Goal: Task Accomplishment & Management: Use online tool/utility

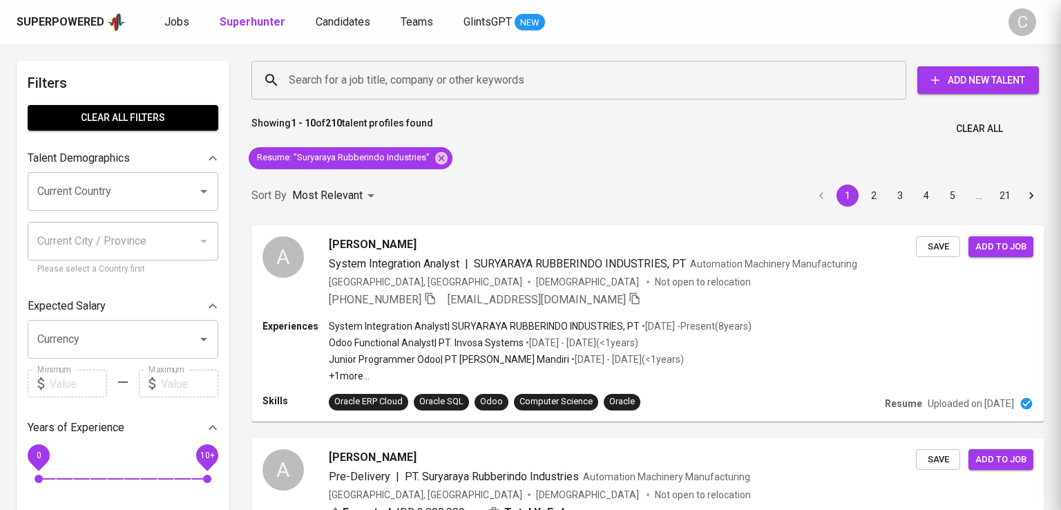
click at [144, 91] on div at bounding box center [530, 255] width 1061 height 510
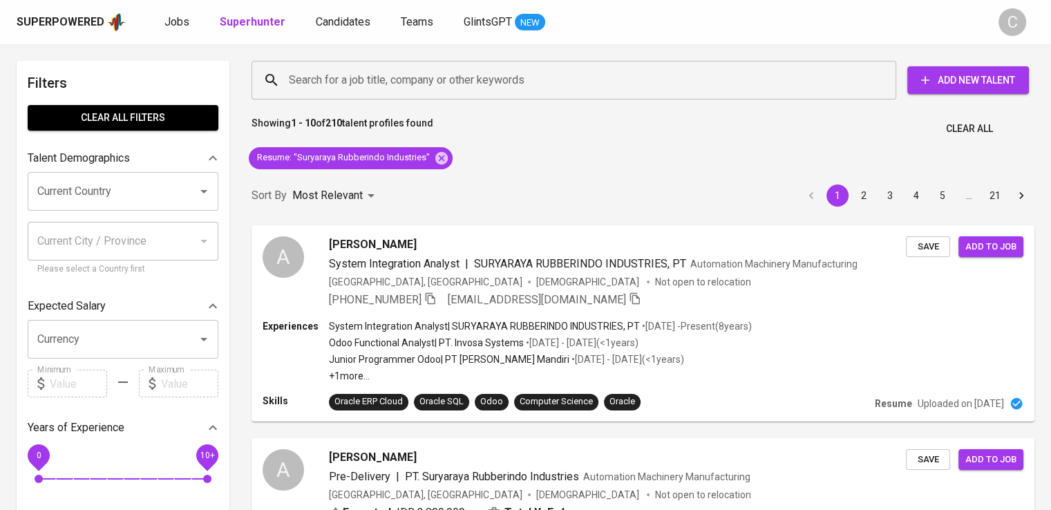
click at [453, 156] on div "Resume : "Suryaraya Rubberindo Industries"" at bounding box center [350, 158] width 215 height 33
click at [441, 157] on icon at bounding box center [441, 158] width 15 height 15
click at [441, 175] on div "Sort By Most Relevant MOST_RELEVANT 1 2 3 4 5 … 21" at bounding box center [642, 196] width 799 height 42
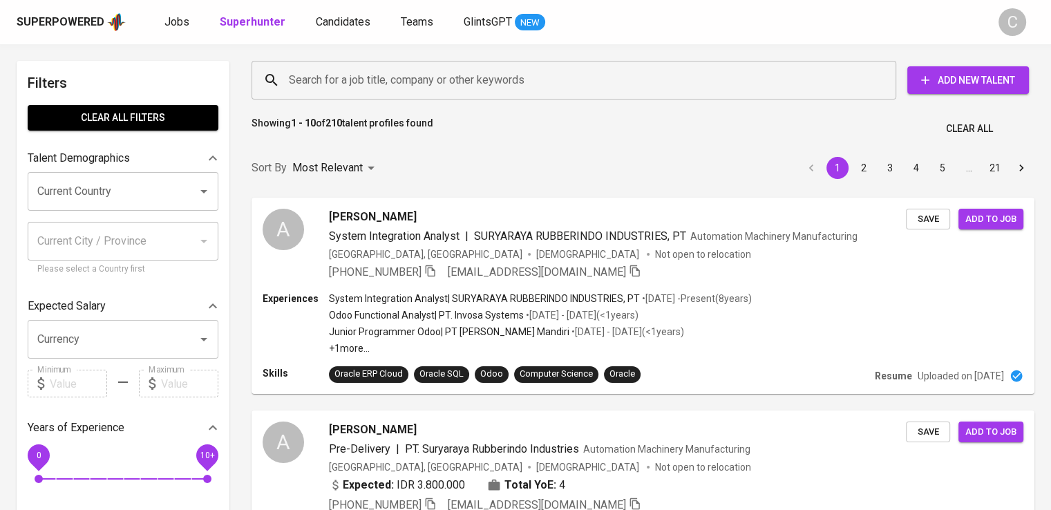
click at [385, 88] on input "Search for a job title, company or other keywords" at bounding box center [577, 80] width 584 height 26
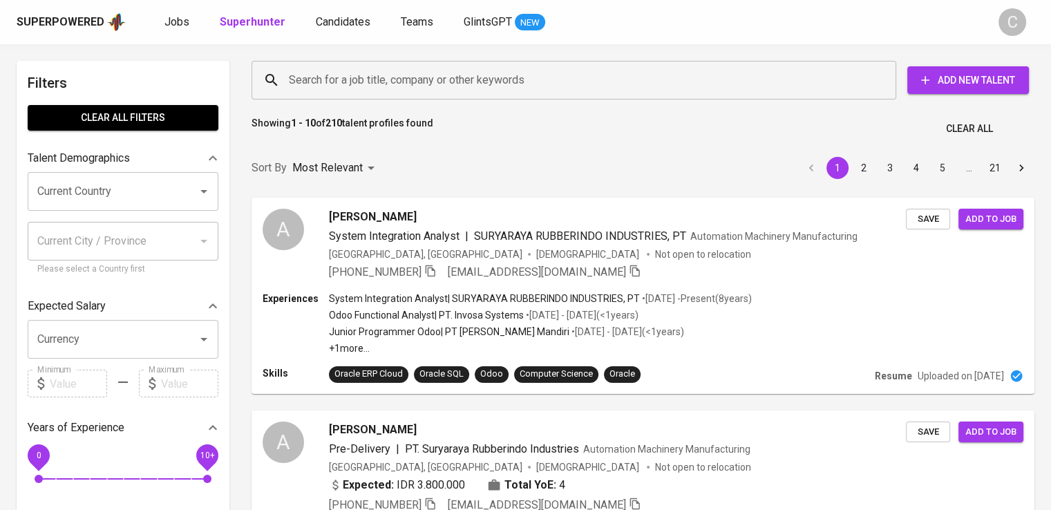
click at [385, 88] on input "Search for a job title, company or other keywords" at bounding box center [577, 80] width 584 height 26
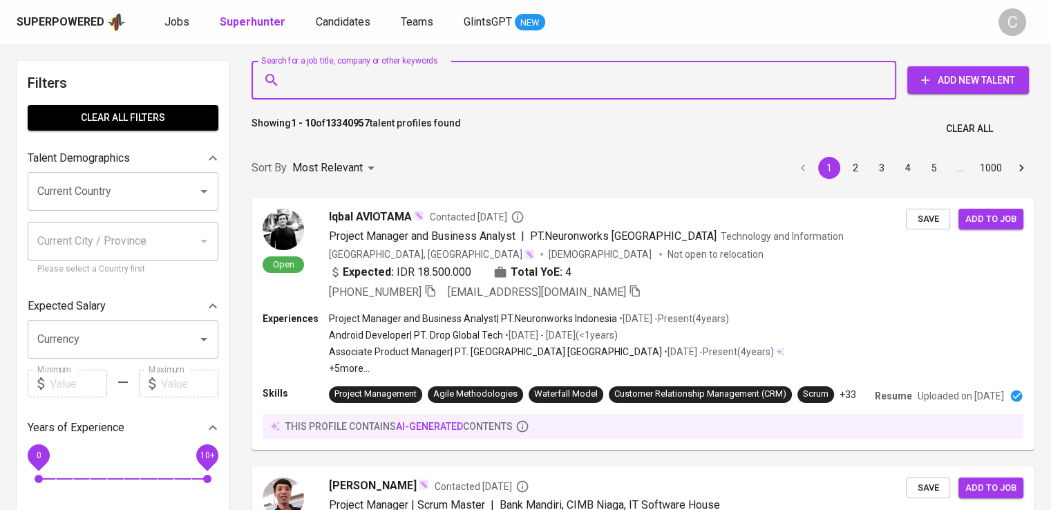
click at [385, 88] on input "Search for a job title, company or other keywords" at bounding box center [577, 80] width 584 height 26
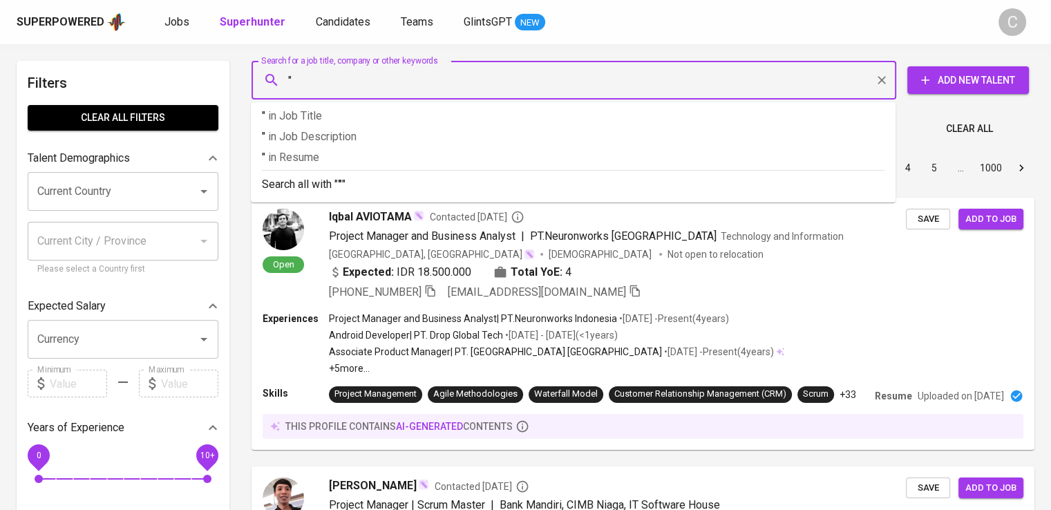
paste input "Kahaptex Textile"
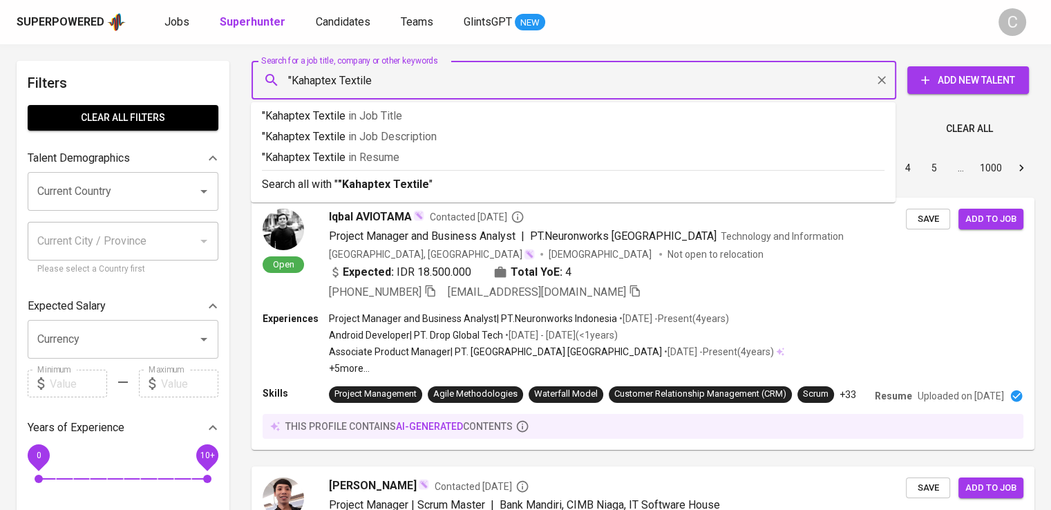
type input ""Kahaptex Textile""
click at [398, 165] on li ""Kahaptex Textile" in Resume" at bounding box center [573, 159] width 644 height 21
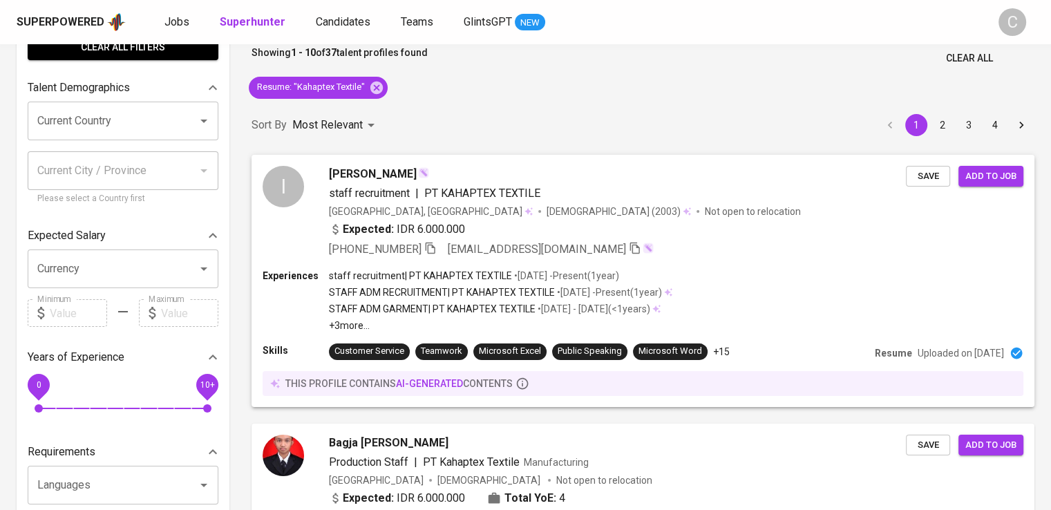
scroll to position [69, 0]
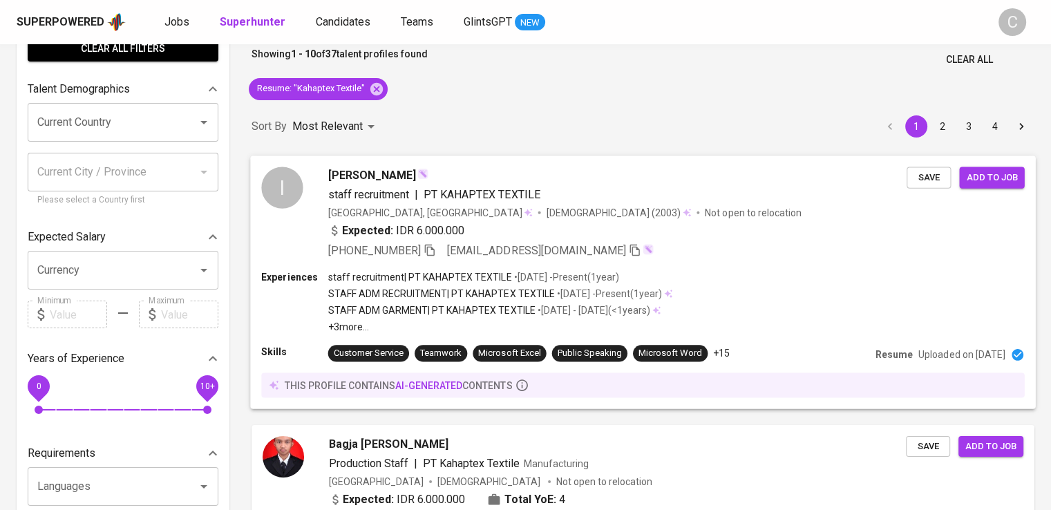
click at [546, 212] on div "[DEMOGRAPHIC_DATA] (2003)" at bounding box center [618, 212] width 145 height 14
click at [492, 184] on div at bounding box center [525, 255] width 1051 height 510
click at [341, 193] on div at bounding box center [525, 255] width 1051 height 510
click at [356, 166] on div at bounding box center [525, 255] width 1051 height 510
click at [387, 188] on div at bounding box center [525, 255] width 1051 height 510
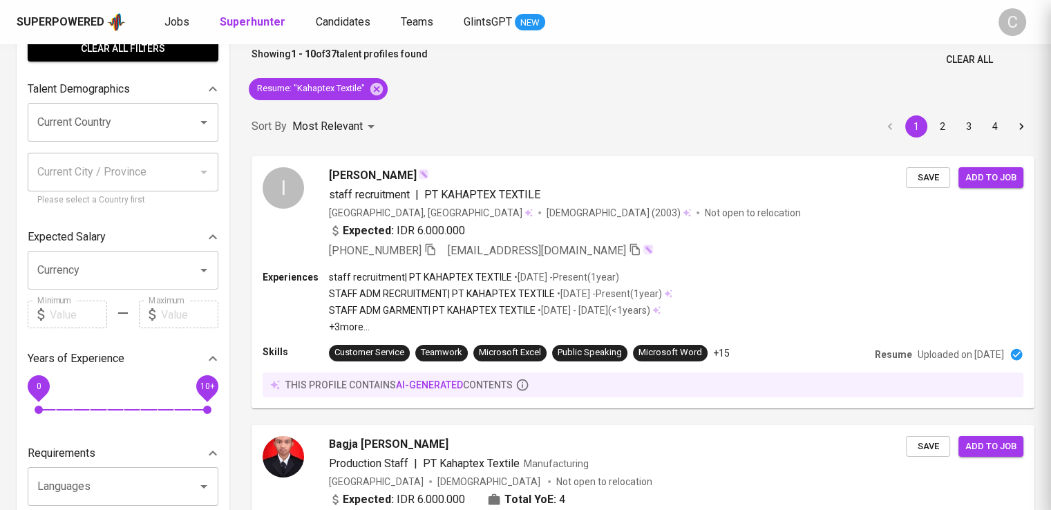
click at [387, 188] on div at bounding box center [525, 255] width 1051 height 510
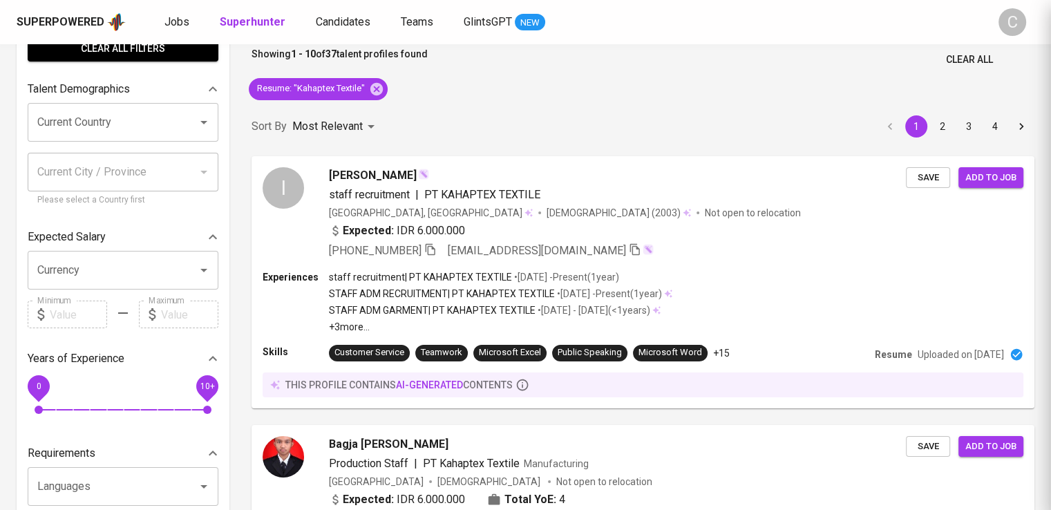
click at [387, 188] on div at bounding box center [525, 255] width 1051 height 510
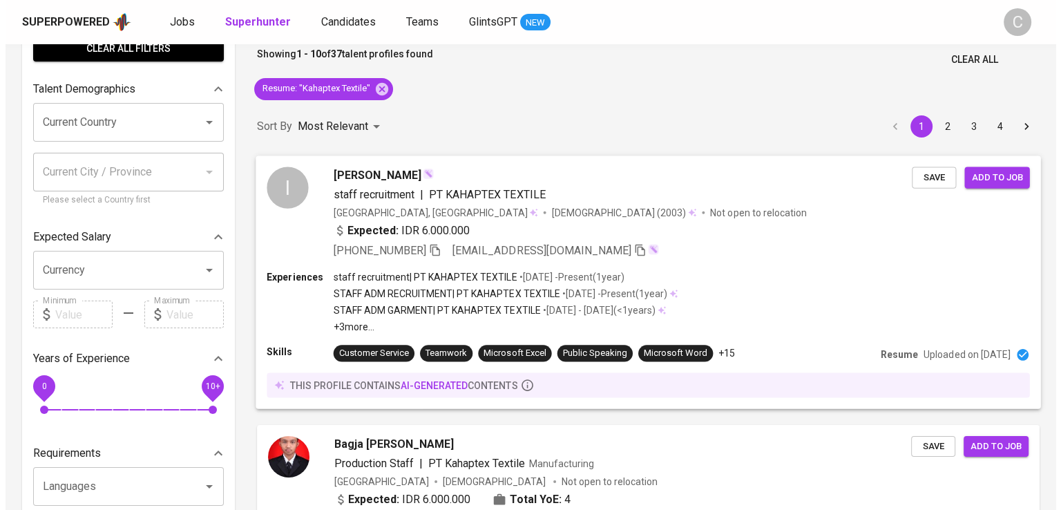
scroll to position [0, 0]
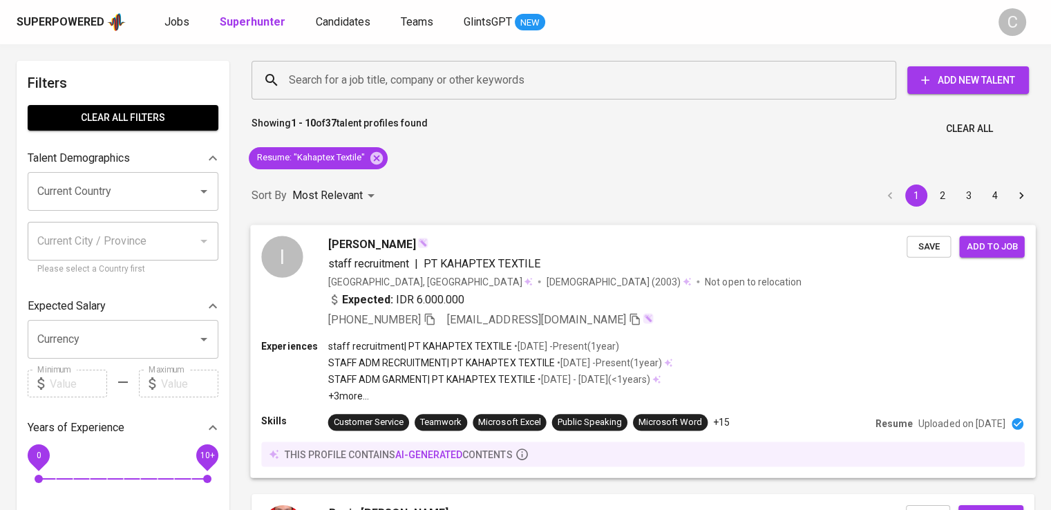
click at [289, 279] on div "I" at bounding box center [281, 282] width 41 height 92
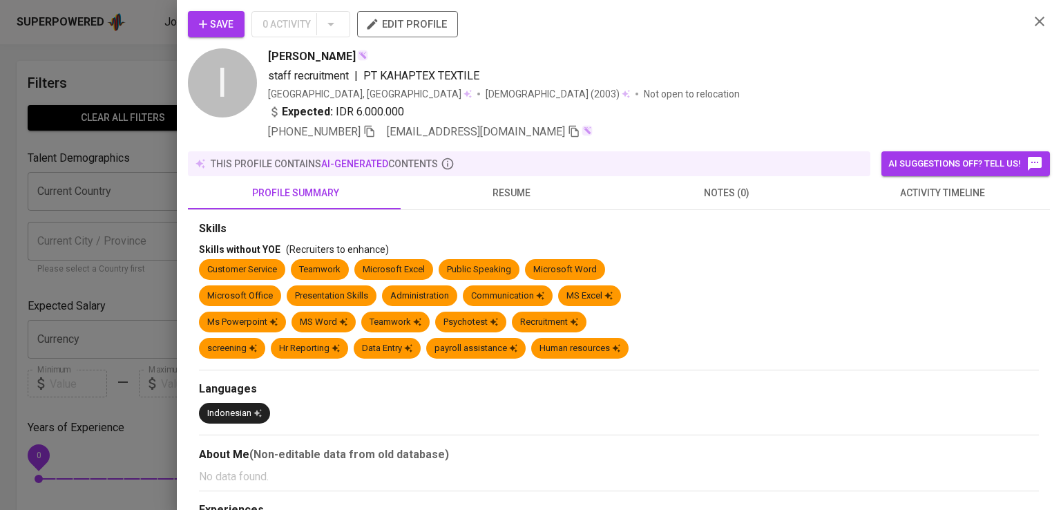
click at [807, 71] on div "staff recruitment | PT KAHAPTEX TEXTILE" at bounding box center [643, 76] width 750 height 17
click at [753, 59] on div "[PERSON_NAME]" at bounding box center [643, 56] width 750 height 17
click at [370, 133] on icon "button" at bounding box center [369, 131] width 12 height 12
